Goal: Transaction & Acquisition: Purchase product/service

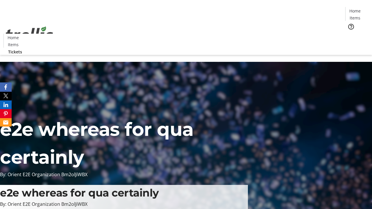
click at [350, 34] on span "Tickets" at bounding box center [357, 37] width 14 height 6
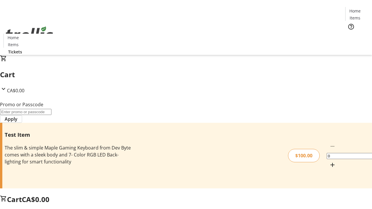
click at [329, 162] on mat-icon "Increment by one" at bounding box center [332, 165] width 7 height 7
type input "1"
type input "FLAT"
